Goal: Transaction & Acquisition: Purchase product/service

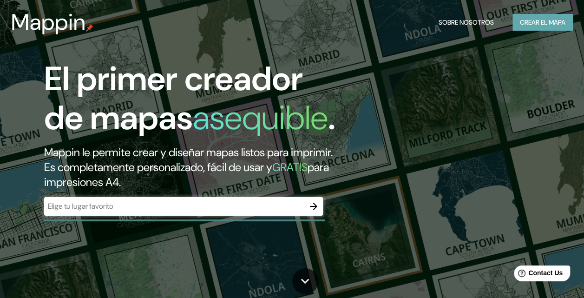
click at [526, 24] on font "Crear el mapa" at bounding box center [543, 23] width 46 height 12
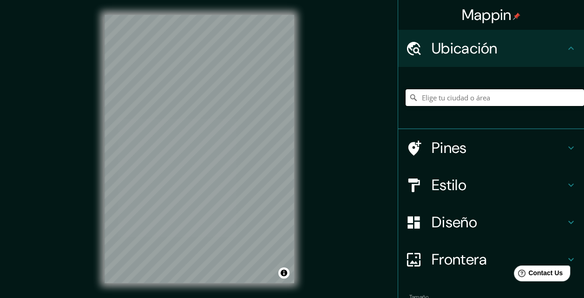
click at [475, 96] on input "Elige tu ciudad o área" at bounding box center [494, 97] width 178 height 17
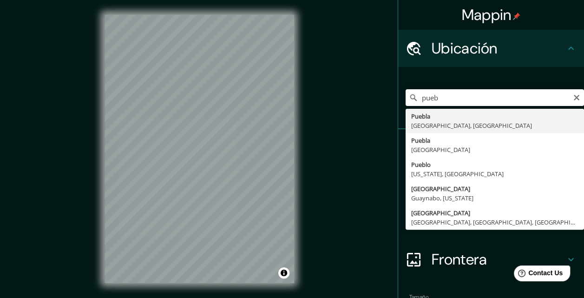
type input "[GEOGRAPHIC_DATA], [GEOGRAPHIC_DATA], [GEOGRAPHIC_DATA]"
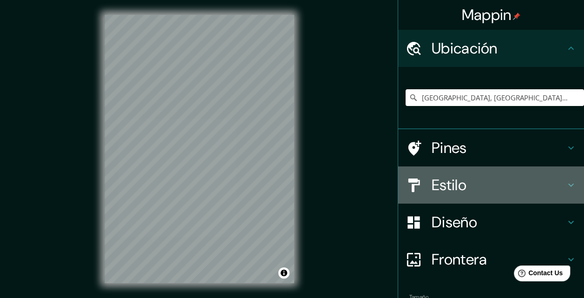
click at [568, 185] on icon at bounding box center [571, 184] width 6 height 3
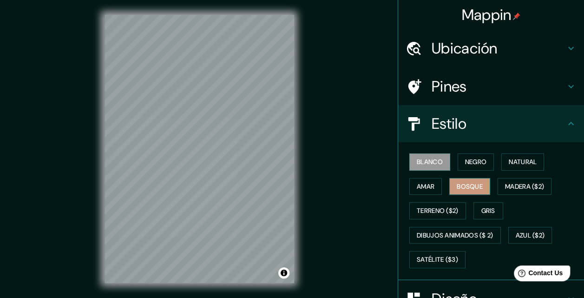
click at [480, 182] on button "Bosque" at bounding box center [469, 186] width 41 height 17
click at [476, 164] on font "Negro" at bounding box center [476, 162] width 22 height 12
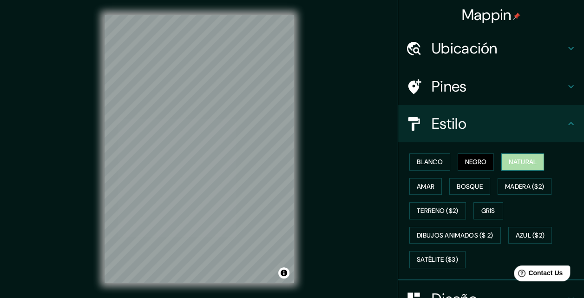
click at [501, 165] on button "Natural" at bounding box center [522, 161] width 43 height 17
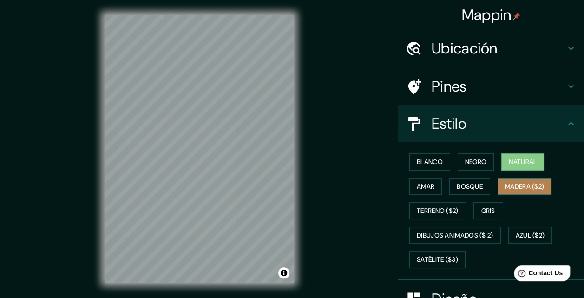
click at [519, 185] on font "Madera ($2)" at bounding box center [524, 187] width 39 height 12
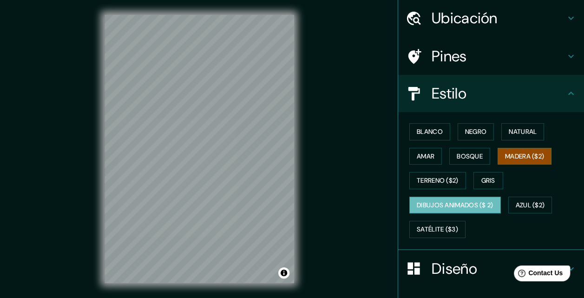
scroll to position [31, 0]
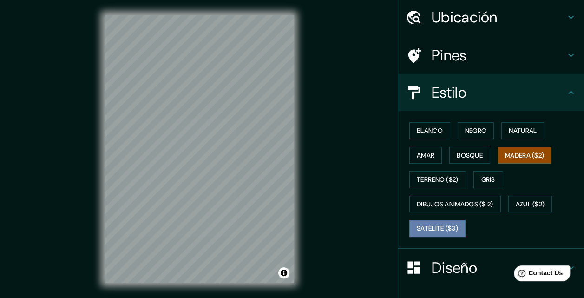
click at [455, 228] on button "Satélite ($3)" at bounding box center [437, 228] width 56 height 17
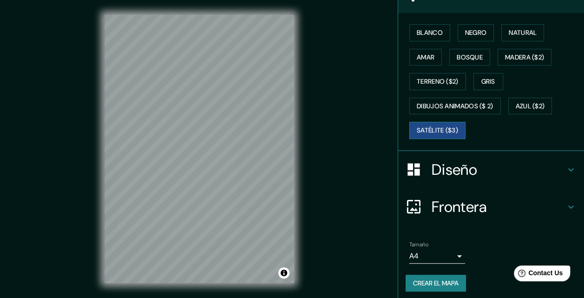
scroll to position [132, 0]
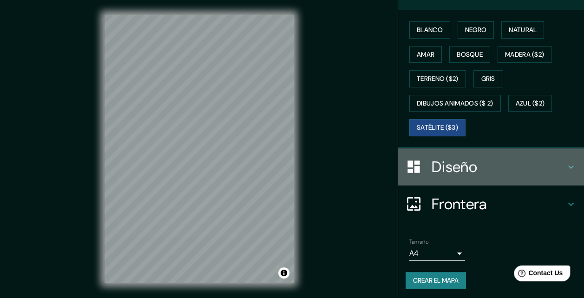
click at [565, 166] on icon at bounding box center [570, 166] width 11 height 11
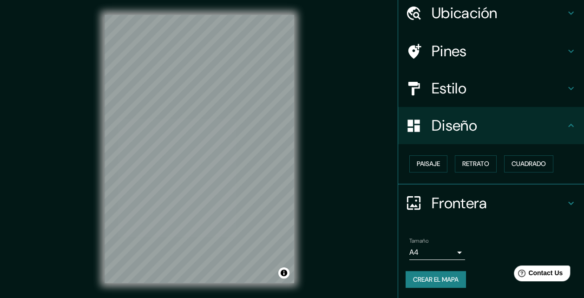
scroll to position [15, 0]
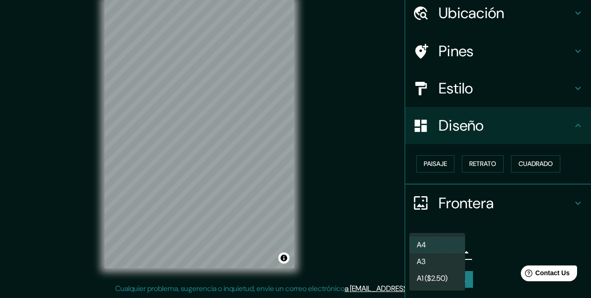
click at [453, 251] on body "Mappin Ubicación [GEOGRAPHIC_DATA], [GEOGRAPHIC_DATA], [GEOGRAPHIC_DATA] [GEOGR…" at bounding box center [295, 134] width 591 height 298
click at [449, 267] on li "A3" at bounding box center [437, 261] width 56 height 17
type input "a4"
click at [455, 251] on body "Mappin Ubicación [GEOGRAPHIC_DATA], [GEOGRAPHIC_DATA], [GEOGRAPHIC_DATA] [GEOGR…" at bounding box center [295, 134] width 591 height 298
click at [504, 227] on div at bounding box center [295, 149] width 591 height 298
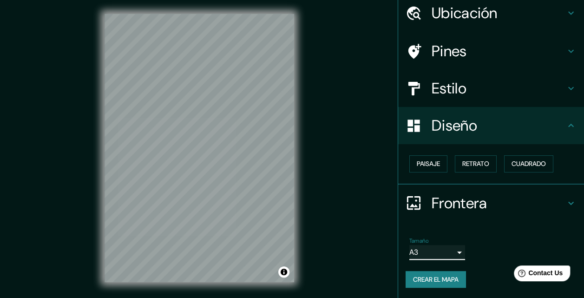
scroll to position [0, 0]
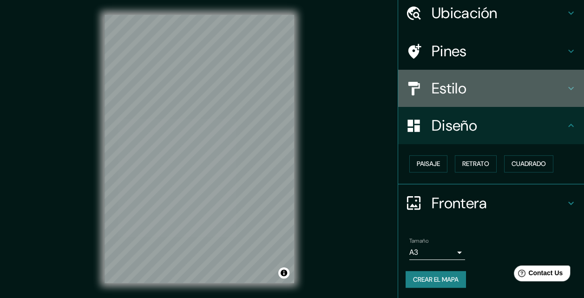
click at [565, 91] on icon at bounding box center [570, 88] width 11 height 11
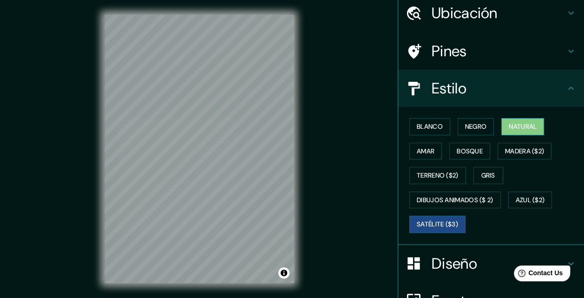
click at [508, 130] on font "Natural" at bounding box center [522, 127] width 28 height 12
click at [471, 129] on font "Negro" at bounding box center [476, 127] width 22 height 12
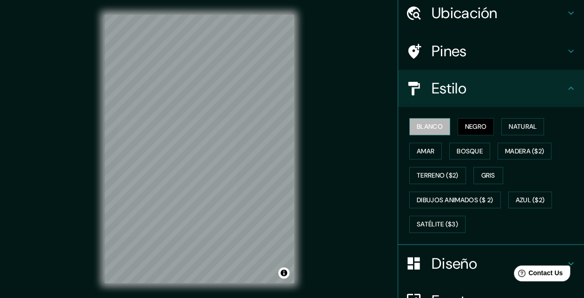
click at [432, 128] on font "Blanco" at bounding box center [430, 127] width 26 height 12
click at [420, 150] on font "Amar" at bounding box center [426, 151] width 18 height 12
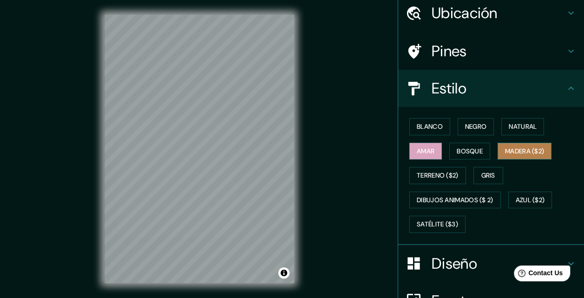
click at [513, 150] on font "Madera ($2)" at bounding box center [524, 151] width 39 height 12
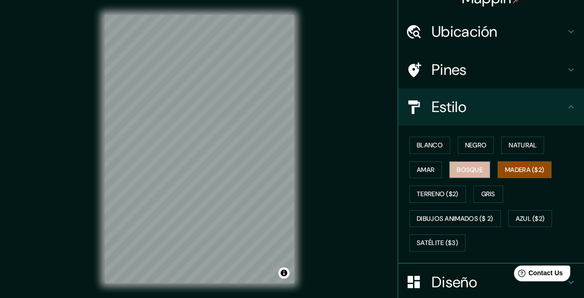
click at [475, 166] on font "Bosque" at bounding box center [469, 170] width 26 height 12
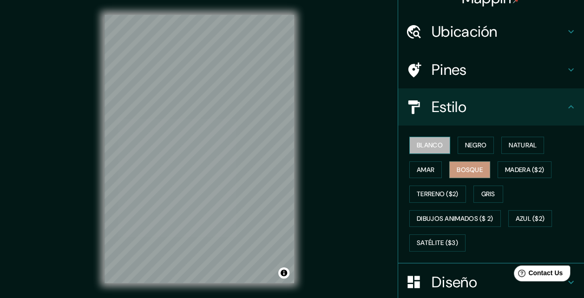
click at [435, 144] on font "Blanco" at bounding box center [430, 145] width 26 height 12
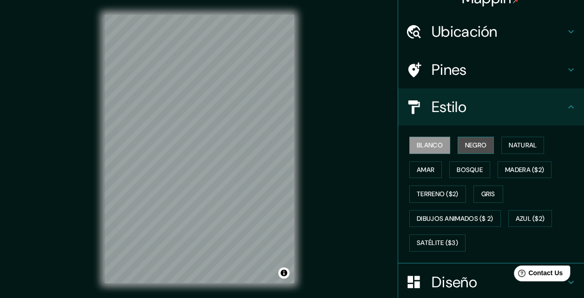
click at [466, 141] on font "Negro" at bounding box center [476, 145] width 22 height 12
click at [285, 271] on button "Alternar atribución" at bounding box center [283, 272] width 11 height 11
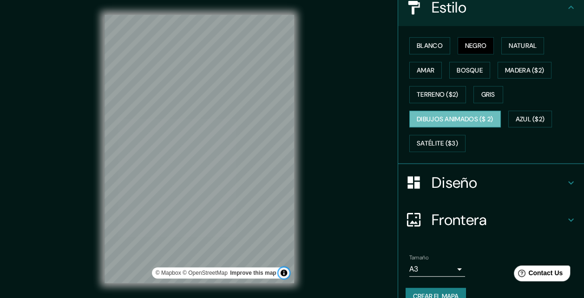
scroll to position [132, 0]
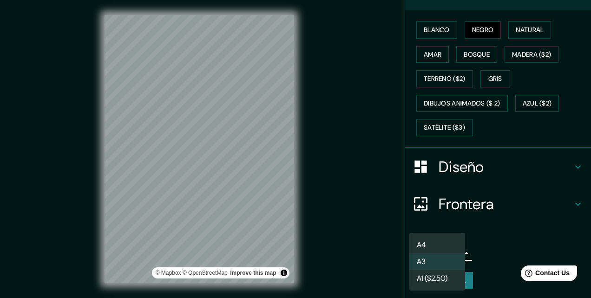
click at [452, 250] on body "Mappin Ubicación Puebla, [GEOGRAPHIC_DATA], [GEOGRAPHIC_DATA] Pines Estilo Blan…" at bounding box center [295, 149] width 591 height 298
click at [420, 280] on font "A1 ($2.50)" at bounding box center [432, 278] width 31 height 11
click at [454, 251] on body "Mappin Ubicación Puebla, [GEOGRAPHIC_DATA], [GEOGRAPHIC_DATA] Pines Estilo Blan…" at bounding box center [295, 149] width 591 height 298
click at [430, 265] on li "A3" at bounding box center [437, 261] width 56 height 17
click at [449, 254] on body "Mappin Ubicación Puebla, [GEOGRAPHIC_DATA], [GEOGRAPHIC_DATA] Pines Estilo Blan…" at bounding box center [295, 149] width 591 height 298
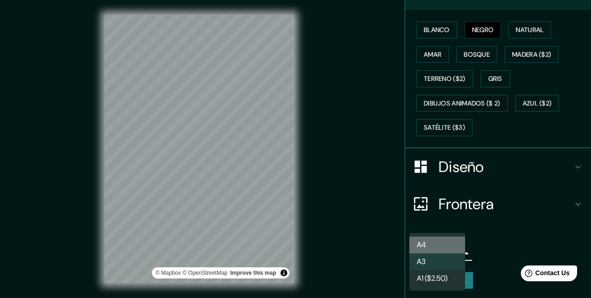
click at [424, 246] on font "A4" at bounding box center [421, 244] width 9 height 11
type input "single"
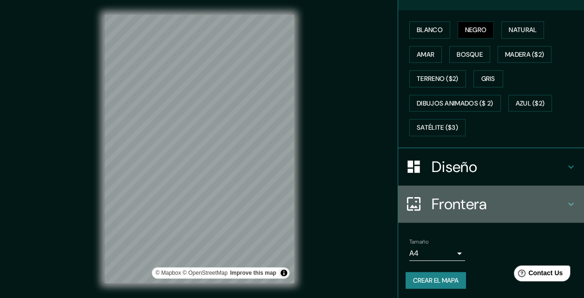
click at [565, 203] on icon at bounding box center [570, 203] width 11 height 11
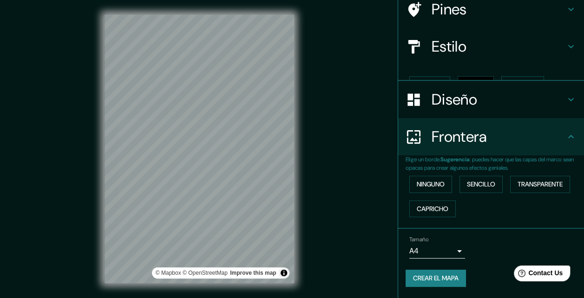
scroll to position [60, 0]
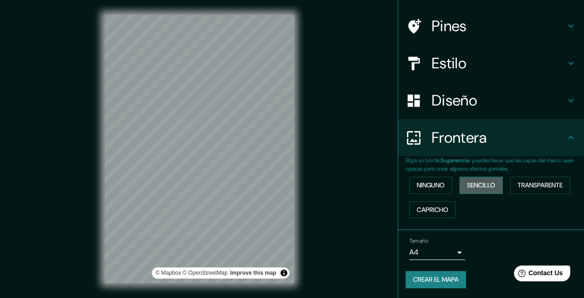
click at [482, 180] on font "Sencillo" at bounding box center [481, 185] width 28 height 12
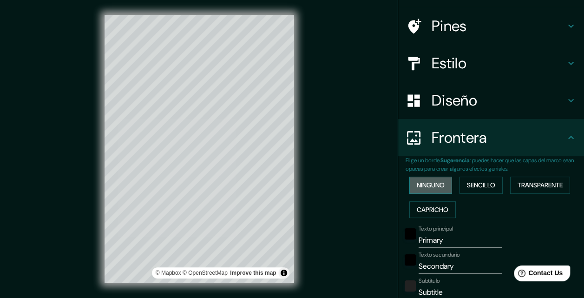
click at [438, 183] on font "Ninguno" at bounding box center [431, 185] width 28 height 12
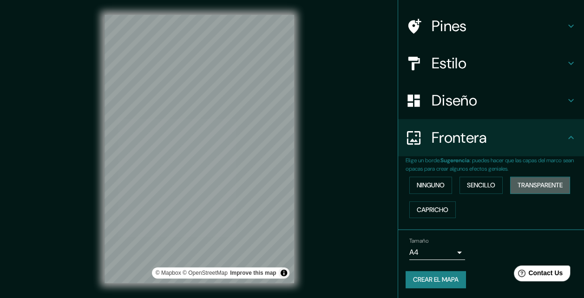
click at [530, 181] on font "Transparente" at bounding box center [539, 185] width 45 height 12
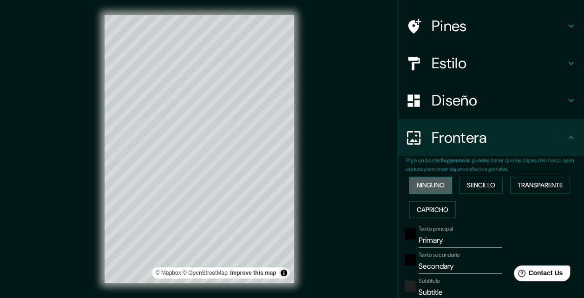
click at [433, 181] on font "Ninguno" at bounding box center [431, 185] width 28 height 12
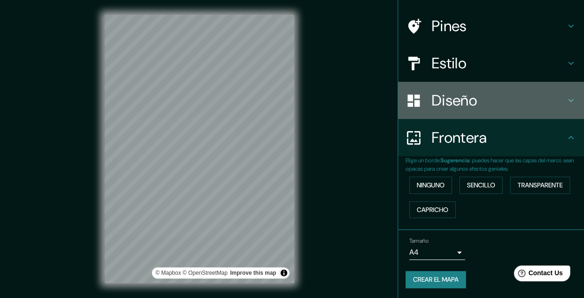
click at [457, 104] on h4 "Diseño" at bounding box center [498, 100] width 134 height 19
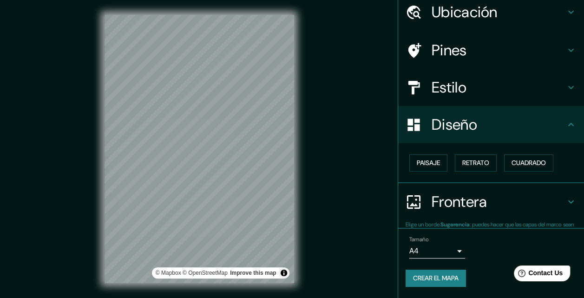
scroll to position [35, 0]
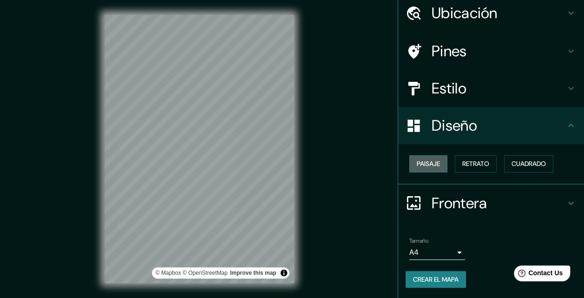
click at [430, 164] on font "Paisaje" at bounding box center [428, 164] width 23 height 12
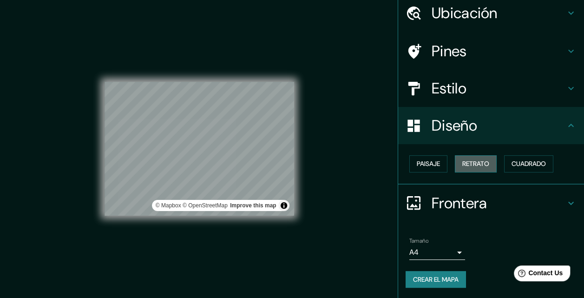
click at [462, 166] on font "Retrato" at bounding box center [475, 164] width 27 height 12
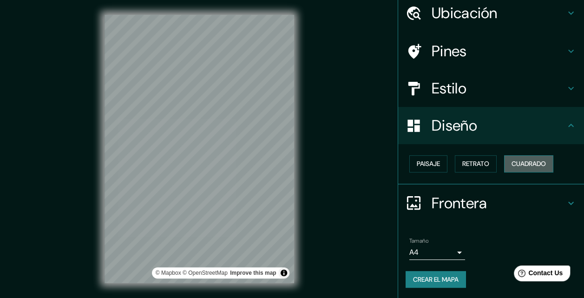
click at [505, 164] on button "Cuadrado" at bounding box center [528, 163] width 49 height 17
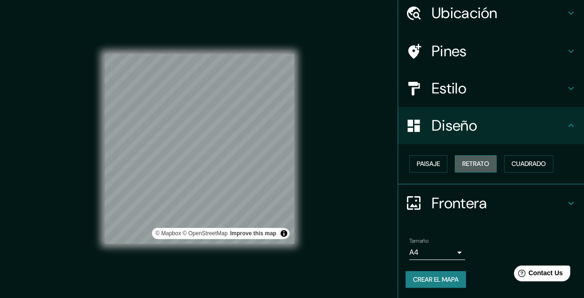
click at [479, 163] on font "Retrato" at bounding box center [475, 164] width 27 height 12
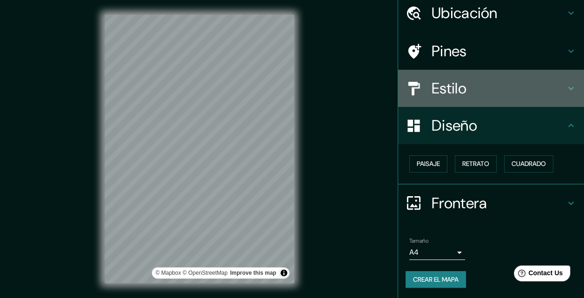
click at [449, 92] on h4 "Estilo" at bounding box center [498, 88] width 134 height 19
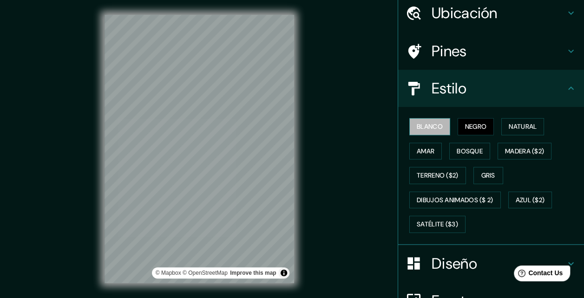
click at [424, 129] on font "Blanco" at bounding box center [430, 127] width 26 height 12
click at [457, 129] on button "Negro" at bounding box center [475, 126] width 37 height 17
click at [513, 128] on font "Natural" at bounding box center [522, 127] width 28 height 12
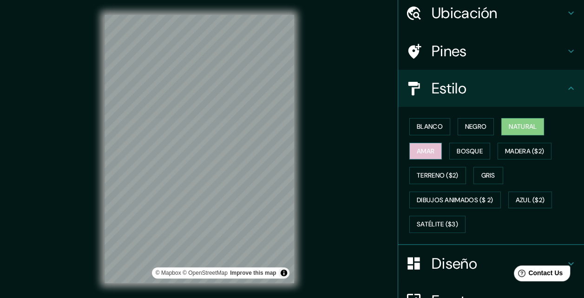
click at [418, 151] on font "Amar" at bounding box center [426, 151] width 18 height 12
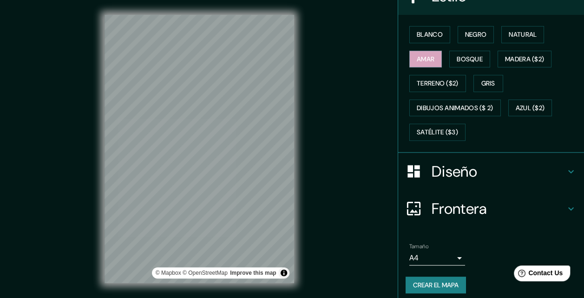
scroll to position [132, 0]
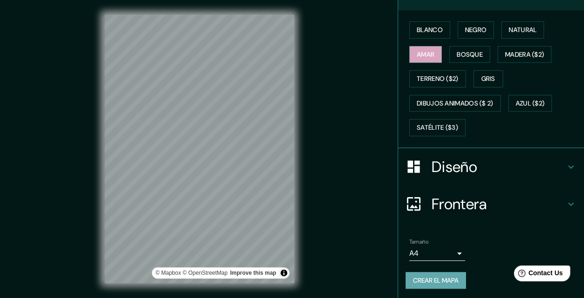
click at [432, 277] on font "Crear el mapa" at bounding box center [436, 280] width 46 height 12
